Goal: Information Seeking & Learning: Learn about a topic

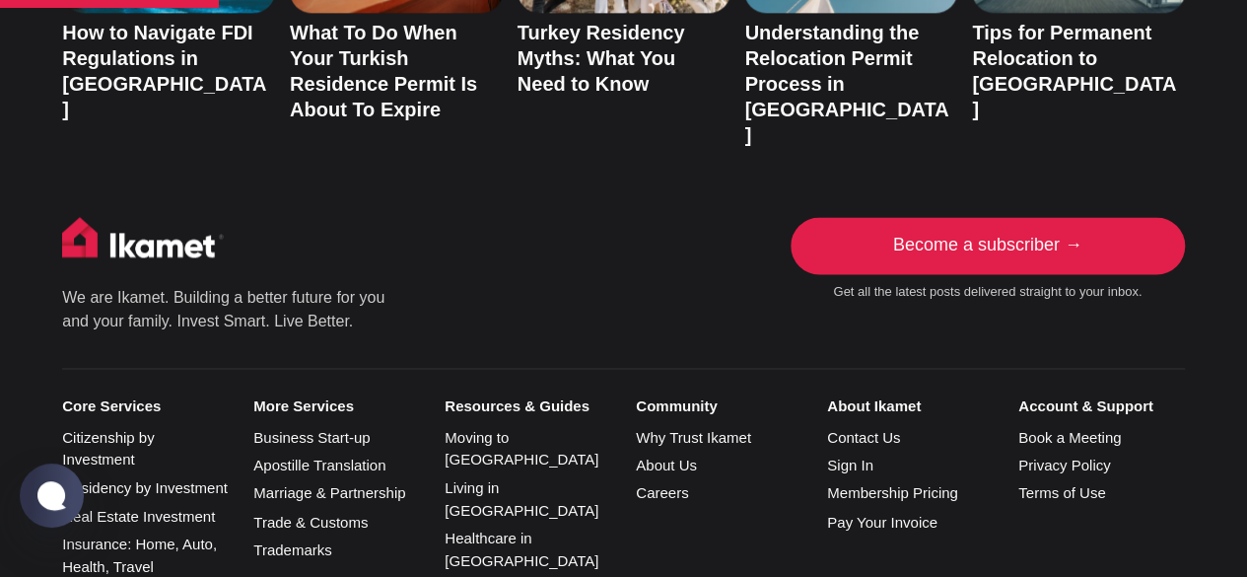
scroll to position [2101, 0]
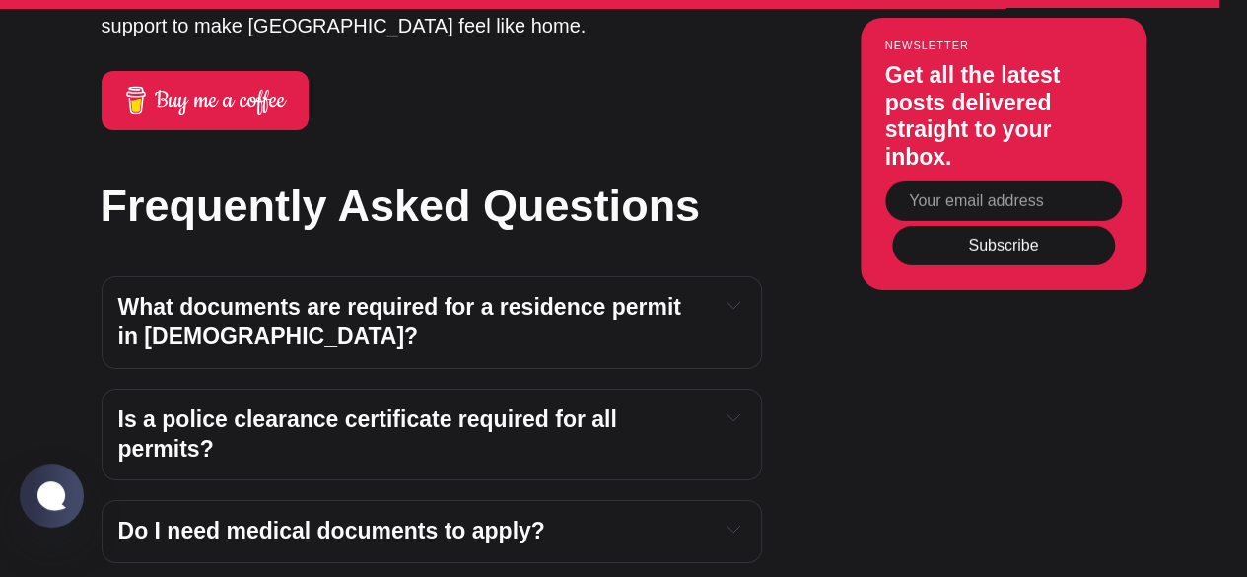
scroll to position [7229, 0]
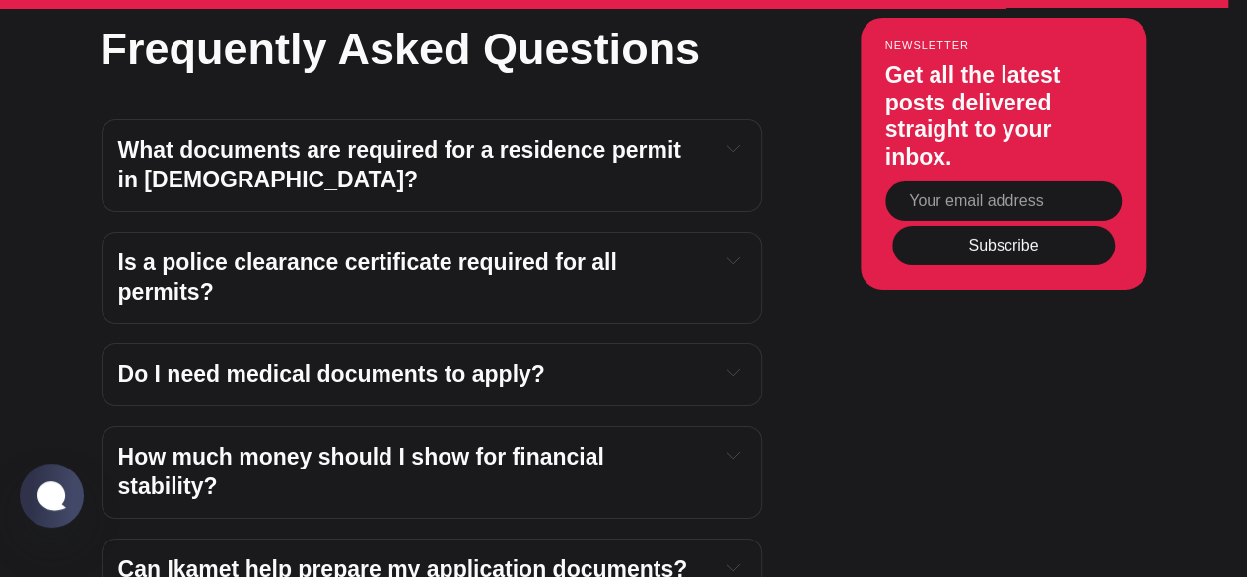
click at [611, 444] on strong "How much money should I show for financial stability?" at bounding box center [364, 471] width 493 height 55
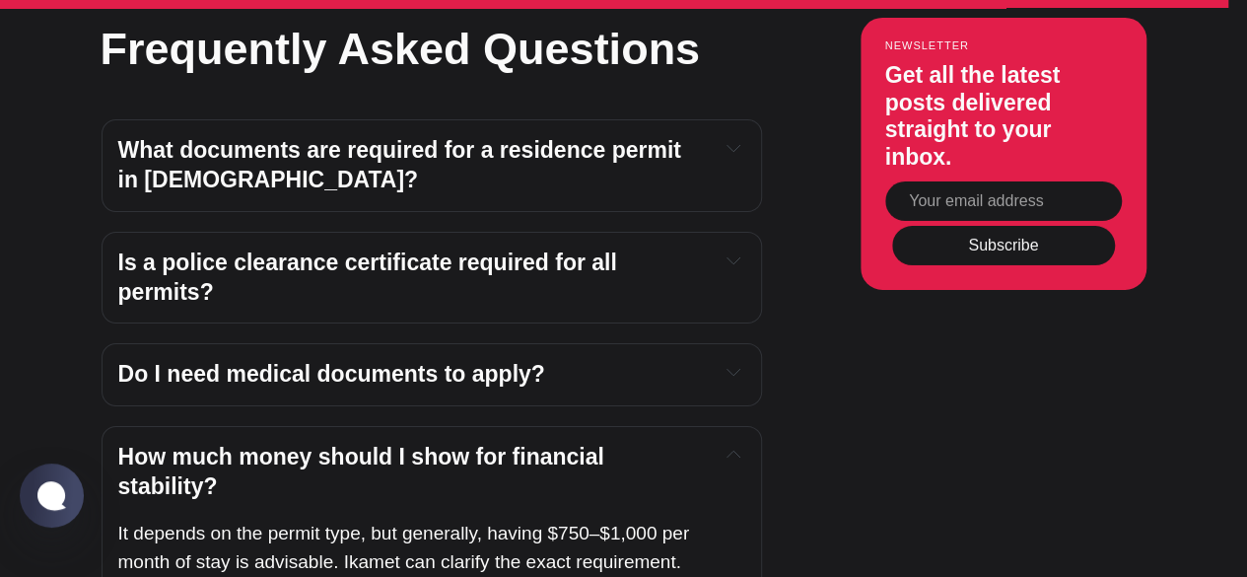
click at [720, 443] on div "How much money should I show for financial stability?" at bounding box center [431, 472] width 627 height 59
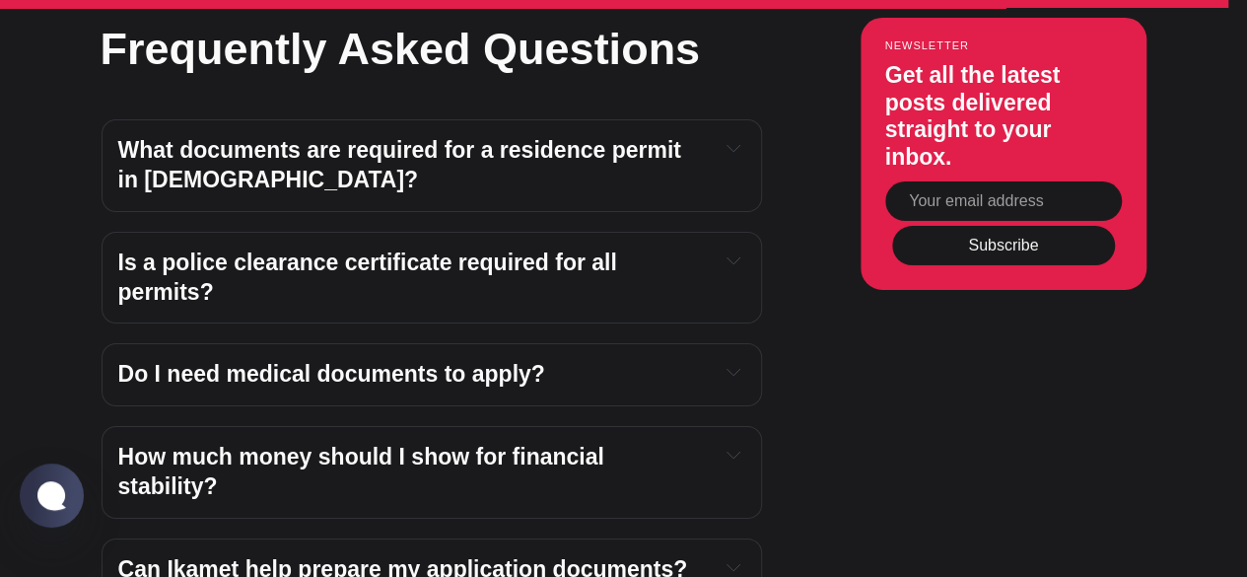
click at [720, 443] on div "How much money should I show for financial stability?" at bounding box center [431, 472] width 627 height 59
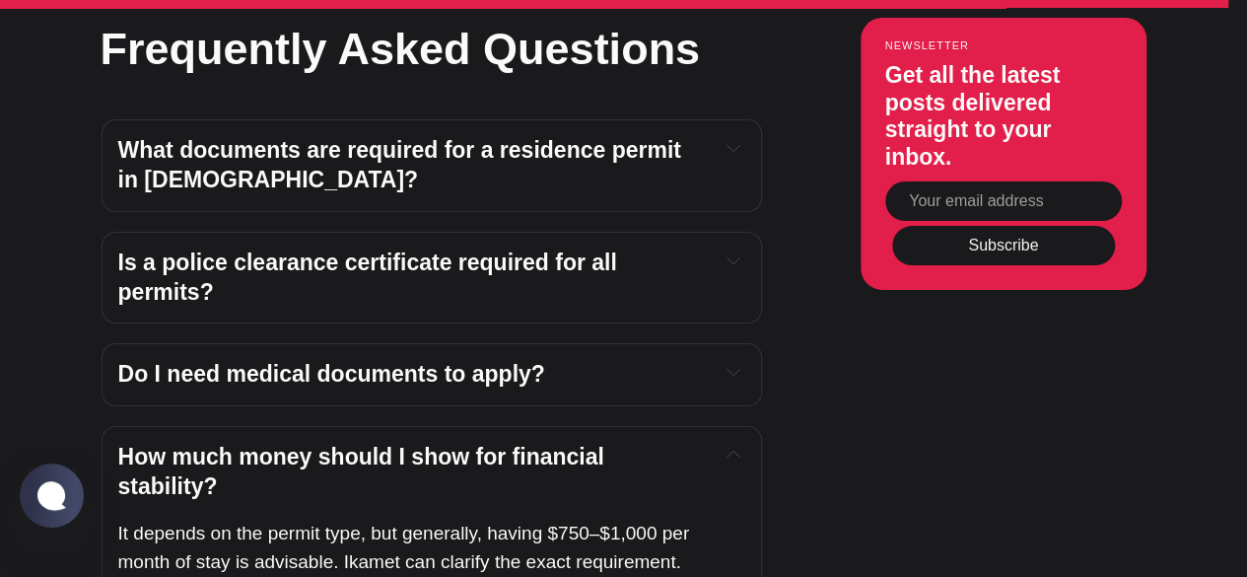
click at [720, 443] on div "How much money should I show for financial stability?" at bounding box center [431, 472] width 627 height 59
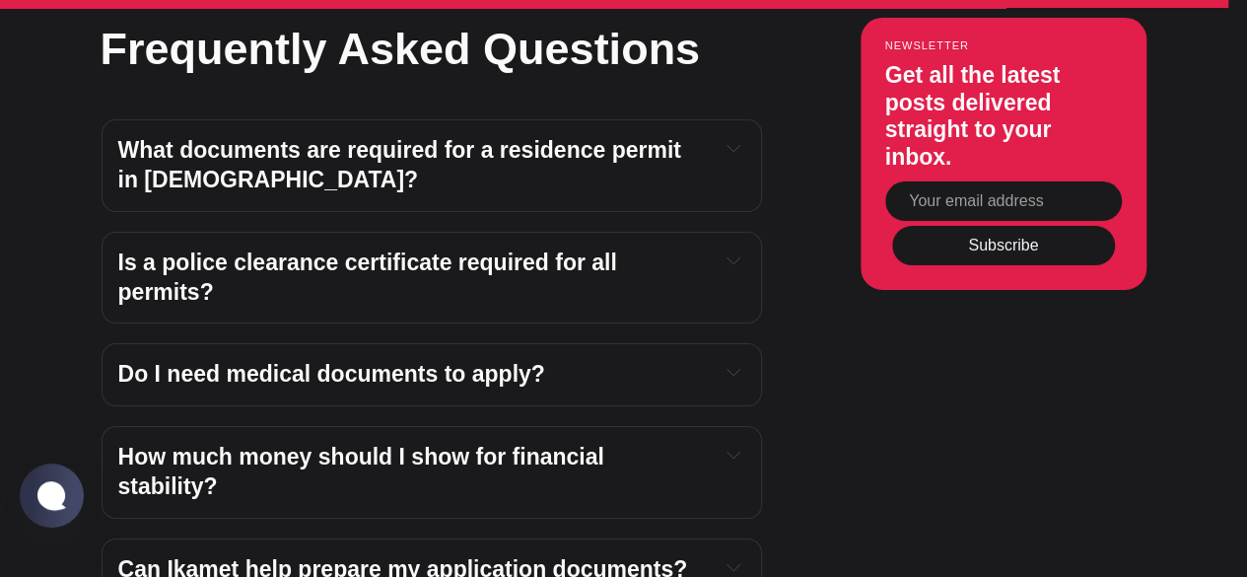
click at [719, 555] on div "Can Ikamet help prepare my application documents?" at bounding box center [431, 570] width 627 height 30
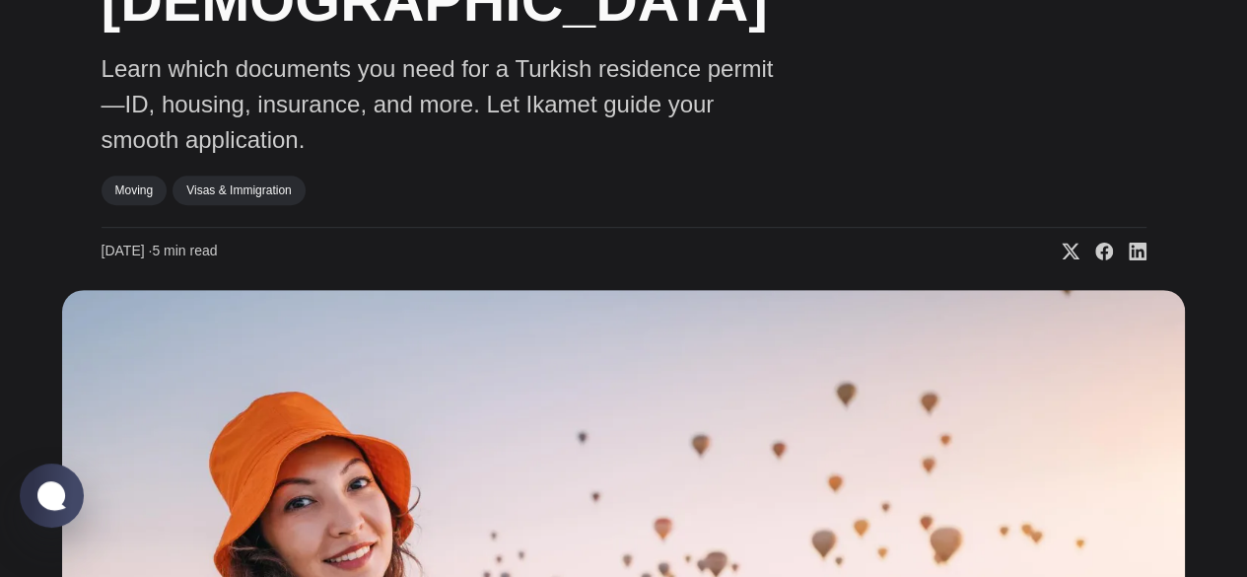
scroll to position [0, 0]
